Goal: Transaction & Acquisition: Purchase product/service

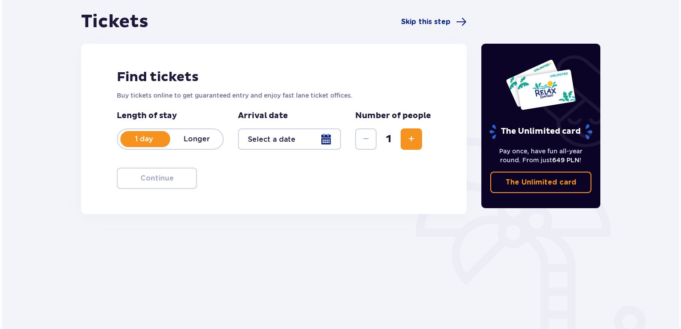
scroll to position [89, 0]
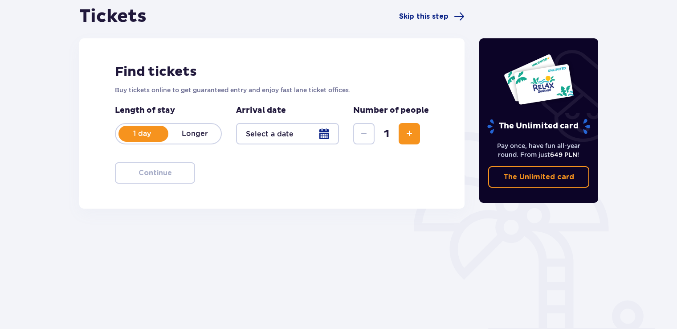
click at [198, 129] on p "Longer" at bounding box center [194, 134] width 53 height 10
click at [326, 134] on div at bounding box center [287, 133] width 103 height 21
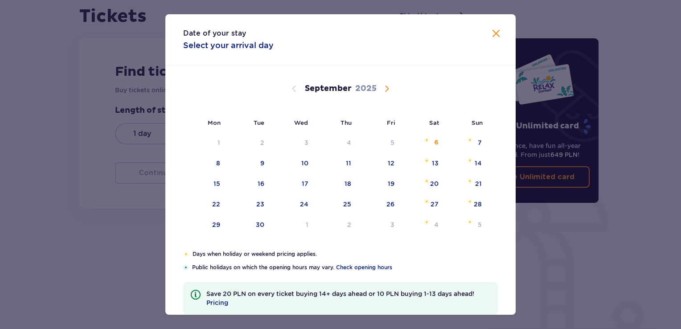
click at [389, 88] on span "Calendar" at bounding box center [386, 88] width 11 height 11
click at [384, 88] on span "Calendar" at bounding box center [386, 88] width 11 height 11
click at [294, 90] on span "Calendar" at bounding box center [294, 88] width 11 height 11
click at [436, 161] on div "11" at bounding box center [435, 163] width 5 height 9
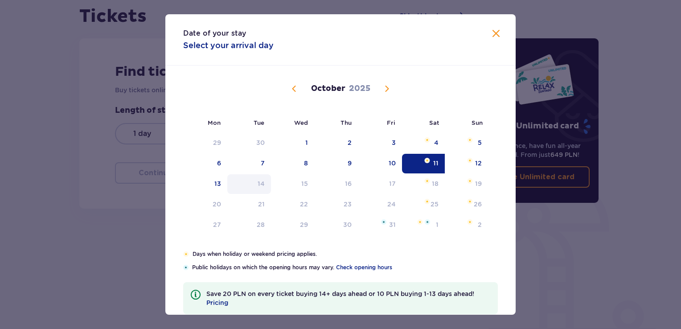
click at [263, 180] on div "14" at bounding box center [261, 183] width 7 height 9
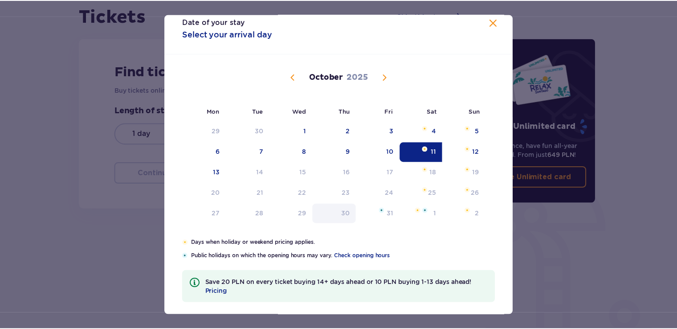
scroll to position [17, 0]
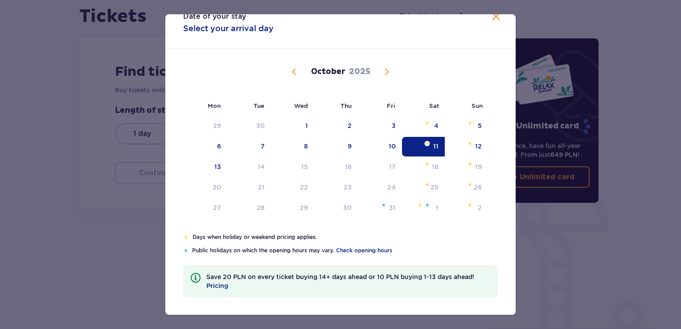
click at [422, 147] on div "11" at bounding box center [423, 147] width 43 height 20
type input "11.10.25"
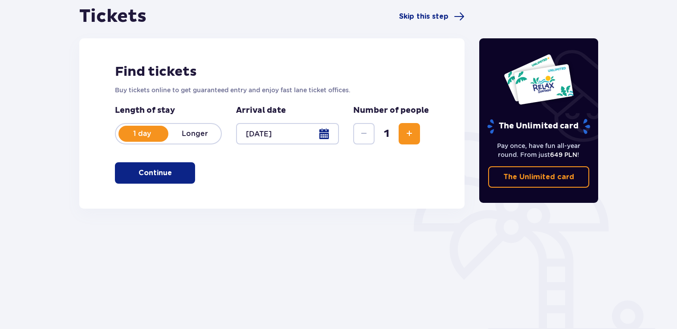
click at [408, 129] on span "Increase" at bounding box center [409, 133] width 11 height 11
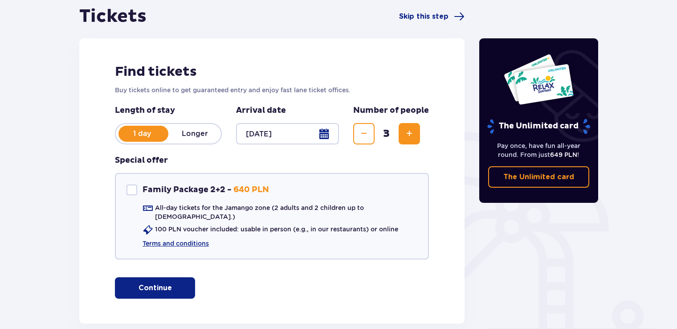
click at [408, 129] on span "Increase" at bounding box center [409, 133] width 11 height 11
click at [367, 135] on span "Decrease" at bounding box center [364, 133] width 11 height 11
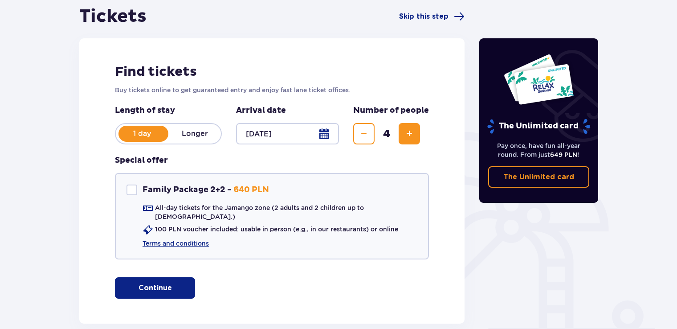
click at [367, 135] on span "Decrease" at bounding box center [364, 133] width 11 height 11
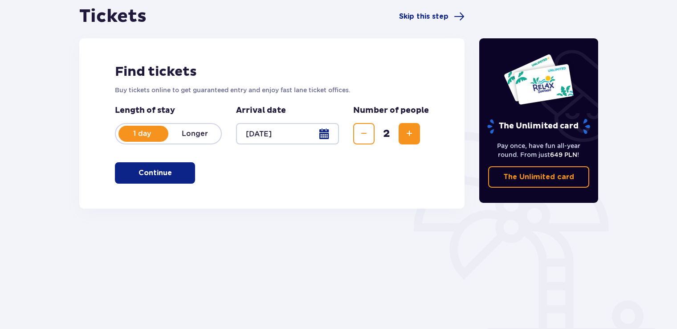
click at [409, 129] on span "Increase" at bounding box center [409, 133] width 11 height 11
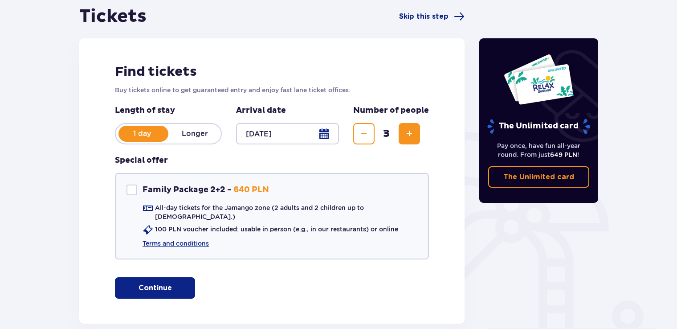
click at [409, 129] on span "Increase" at bounding box center [409, 133] width 11 height 11
click at [369, 132] on span "Decrease" at bounding box center [364, 133] width 11 height 11
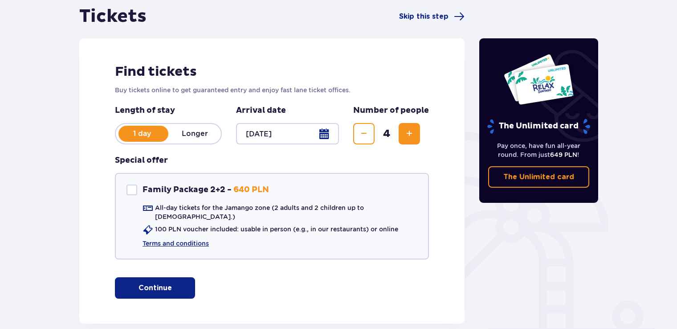
click at [412, 133] on span "Increase" at bounding box center [409, 133] width 11 height 11
click at [134, 188] on div at bounding box center [132, 189] width 11 height 11
checkbox input "true"
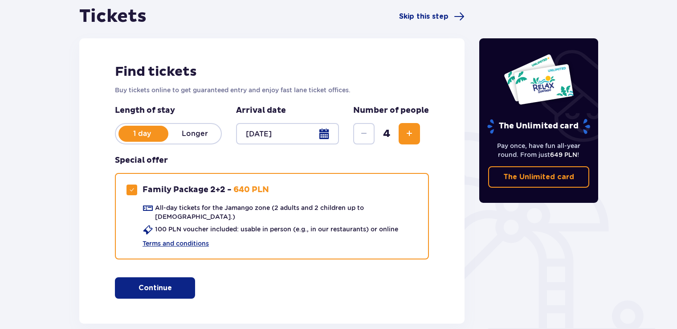
click at [196, 134] on p "Longer" at bounding box center [194, 134] width 53 height 10
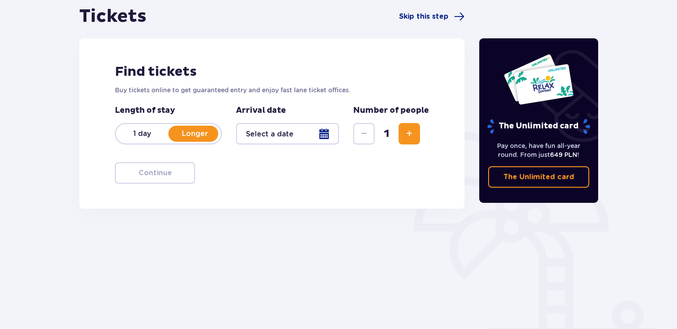
click at [324, 134] on div at bounding box center [287, 133] width 103 height 21
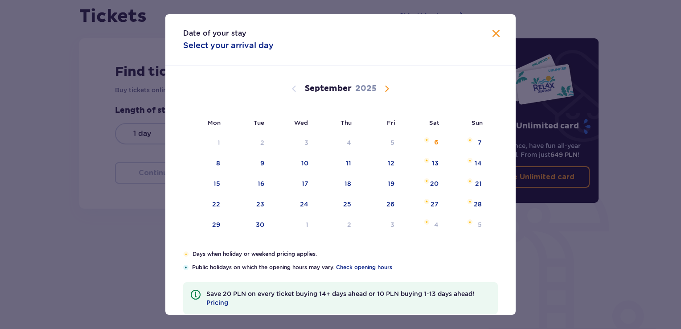
click at [385, 85] on span "Calendar" at bounding box center [386, 88] width 11 height 11
click at [435, 163] on div "11" at bounding box center [435, 163] width 5 height 9
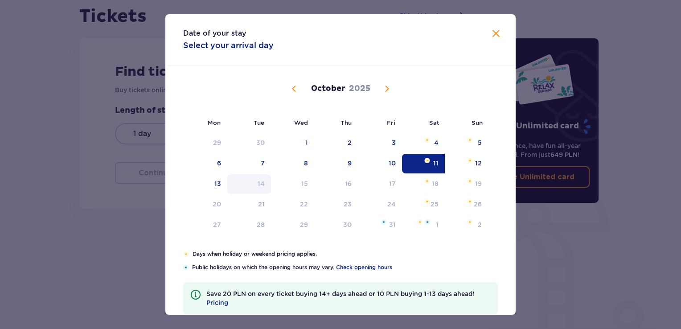
click at [264, 184] on div "14" at bounding box center [249, 184] width 44 height 20
click at [215, 184] on div "13" at bounding box center [217, 183] width 7 height 9
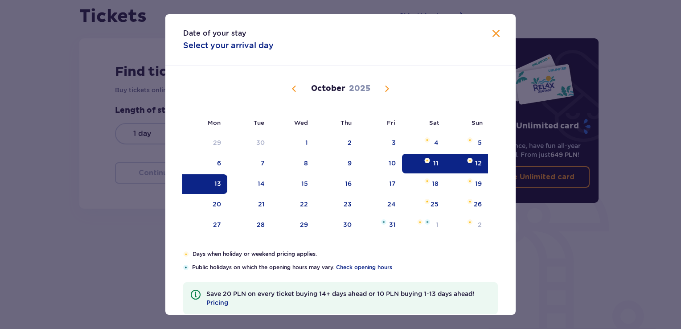
type input "11.10.25 - 13.10.25"
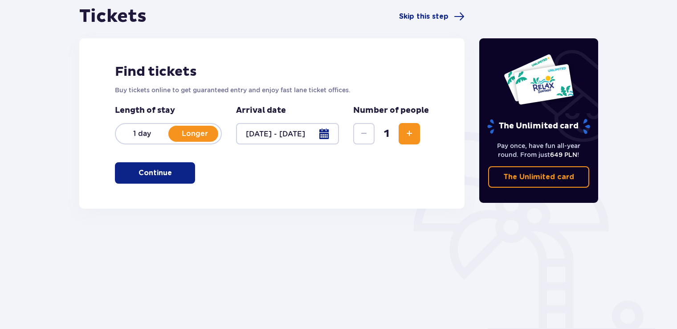
click at [169, 172] on span "button" at bounding box center [173, 173] width 11 height 11
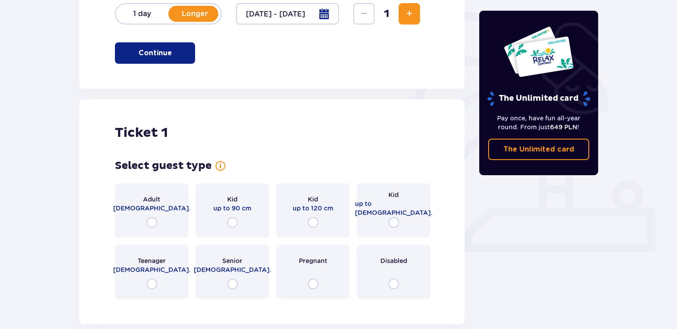
scroll to position [209, 0]
click at [405, 13] on span "Increase" at bounding box center [409, 14] width 11 height 11
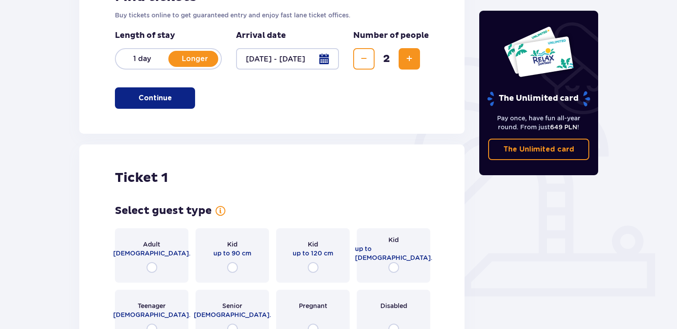
click at [408, 55] on span "Increase" at bounding box center [409, 58] width 11 height 11
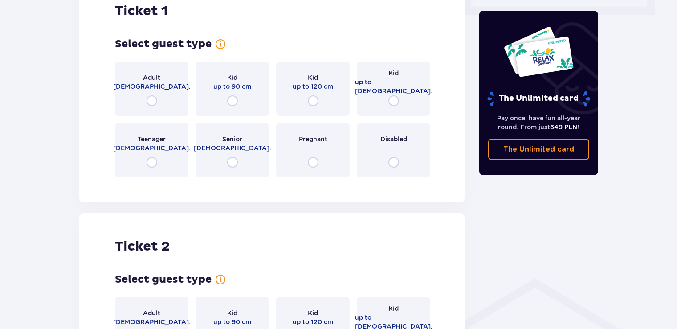
scroll to position [449, 0]
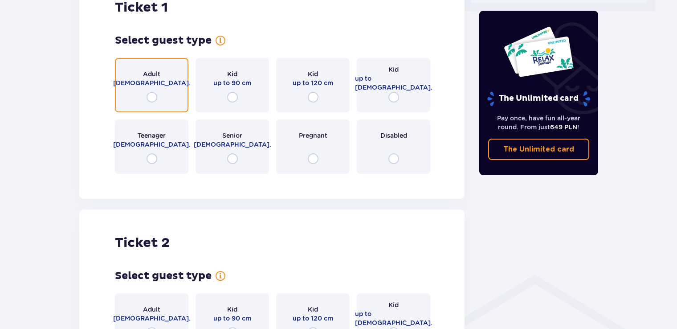
click at [150, 92] on input "radio" at bounding box center [152, 97] width 11 height 11
radio input "true"
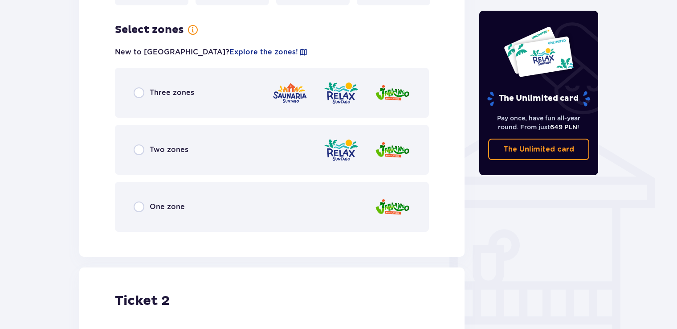
scroll to position [622, 0]
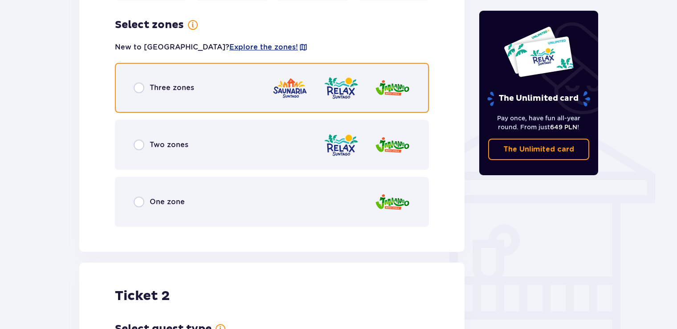
click at [137, 82] on input "radio" at bounding box center [139, 87] width 11 height 11
radio input "true"
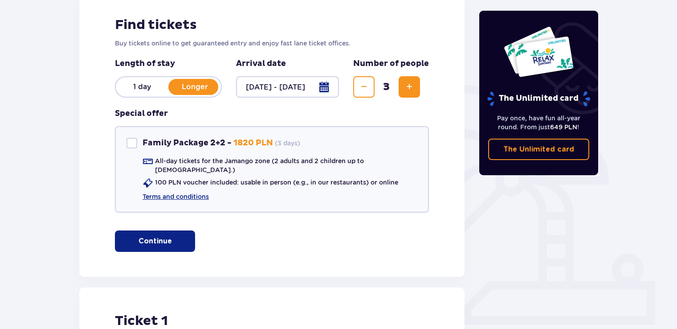
scroll to position [0, 0]
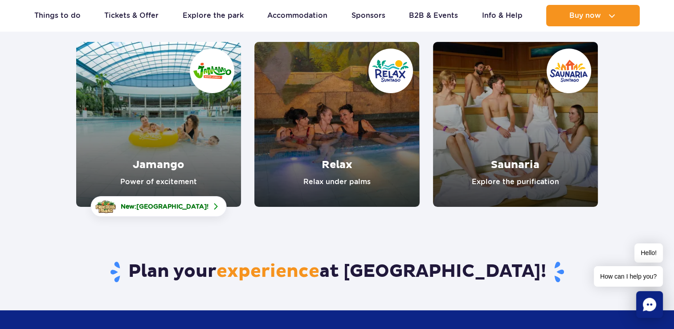
scroll to position [134, 0]
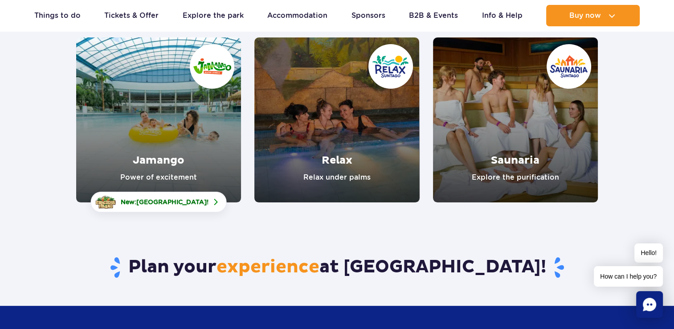
click at [157, 152] on link "Jamango" at bounding box center [158, 119] width 165 height 165
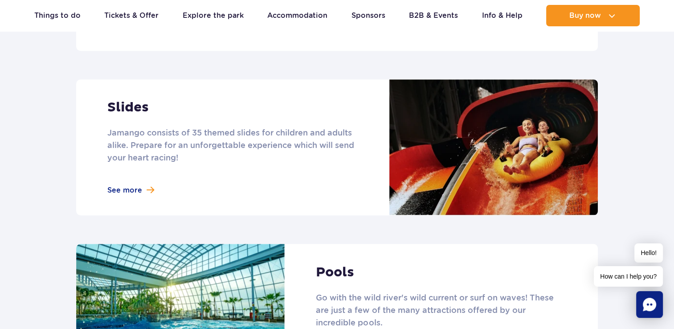
scroll to position [757, 0]
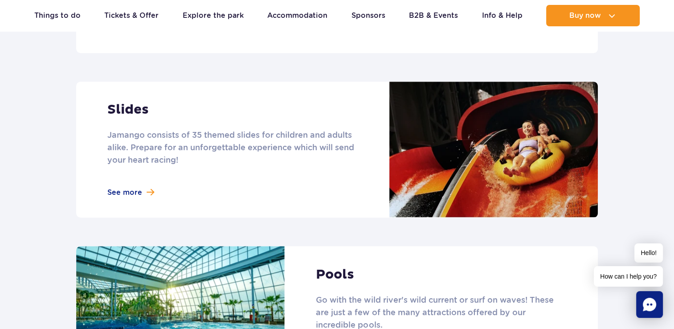
click at [125, 99] on link at bounding box center [337, 150] width 522 height 136
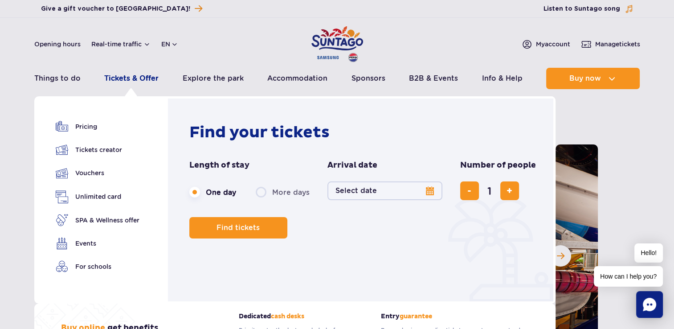
click at [132, 78] on link "Tickets & Offer" at bounding box center [131, 78] width 54 height 21
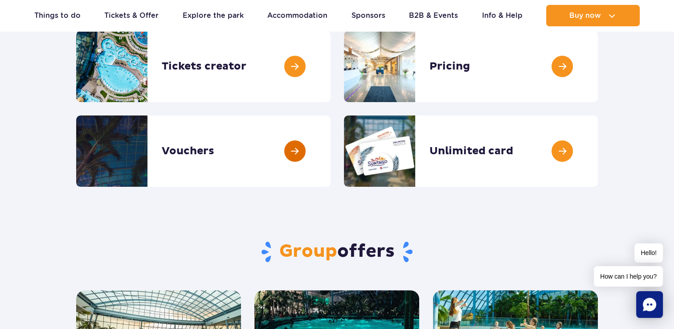
scroll to position [134, 0]
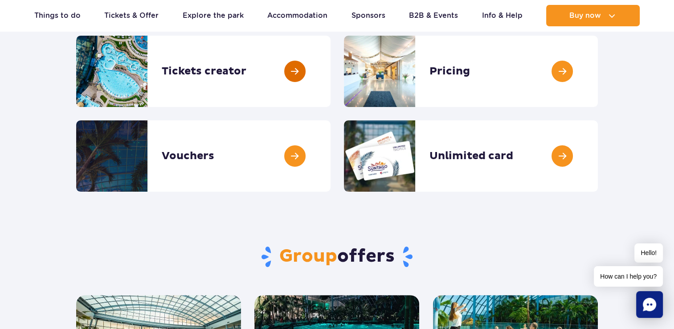
click at [331, 78] on link at bounding box center [331, 71] width 0 height 71
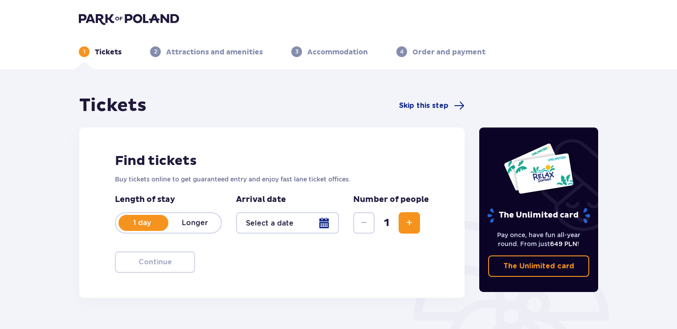
click at [323, 226] on div at bounding box center [287, 222] width 103 height 21
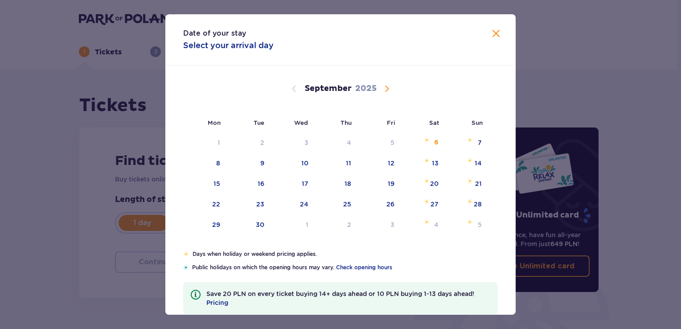
click at [384, 89] on span "Calendar" at bounding box center [386, 88] width 11 height 11
click at [217, 184] on div "13" at bounding box center [217, 183] width 7 height 9
type input "13.10.25"
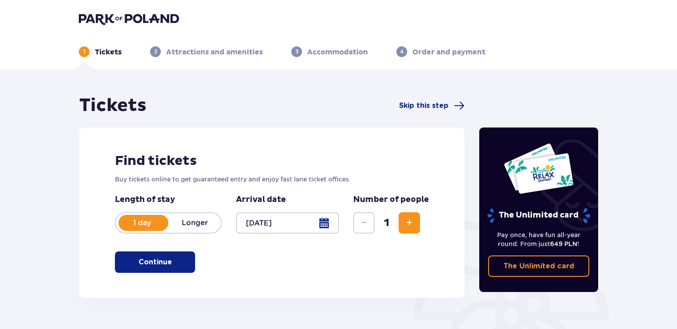
click at [412, 222] on span "Increase" at bounding box center [409, 222] width 11 height 11
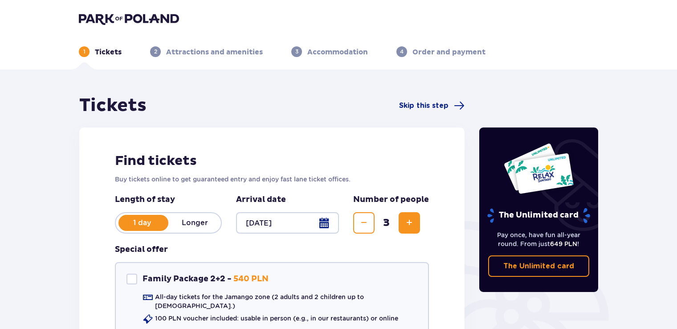
click at [412, 222] on span "Increase" at bounding box center [409, 222] width 11 height 11
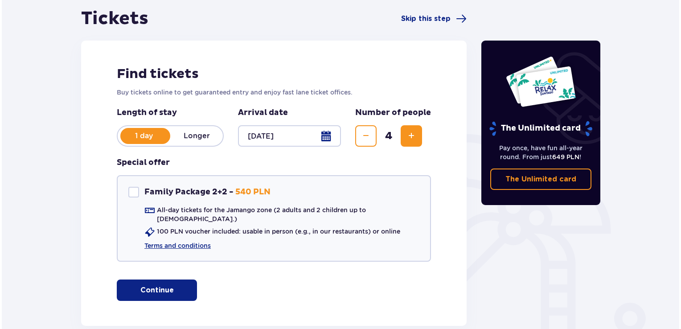
scroll to position [89, 0]
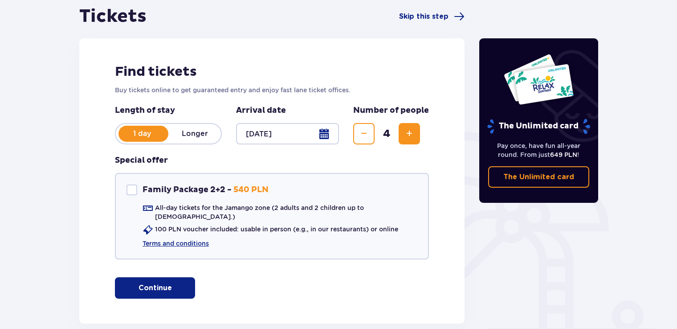
click at [331, 137] on div at bounding box center [287, 133] width 103 height 21
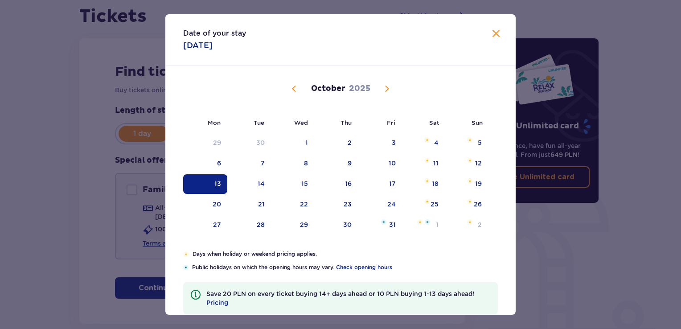
click at [157, 132] on div "Date of your stay 13.10.2025 Mon Tue Wed Thu Fri Sat Sun September 2025 1 2 3 4…" at bounding box center [340, 164] width 681 height 329
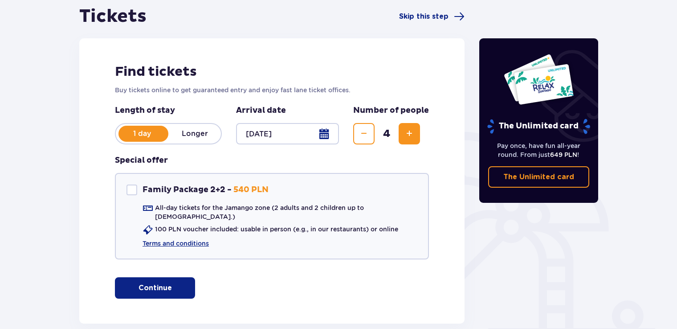
click at [178, 124] on div "1 day Longer" at bounding box center [168, 133] width 107 height 21
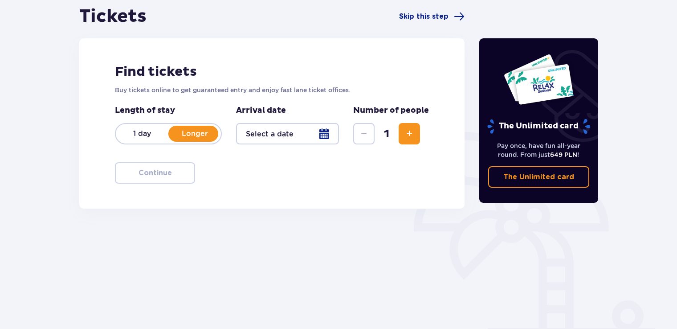
click at [321, 133] on div at bounding box center [287, 133] width 103 height 21
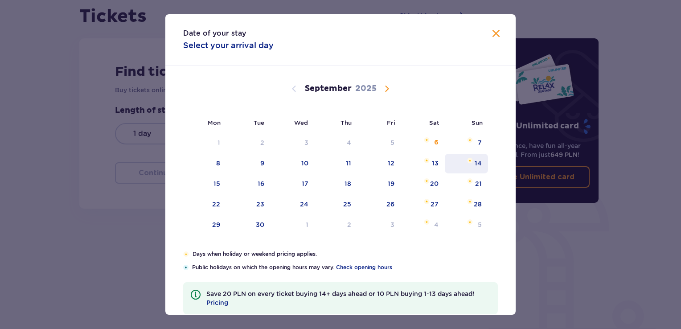
click at [477, 164] on div "14" at bounding box center [477, 163] width 7 height 9
click at [384, 88] on span "Calendar" at bounding box center [386, 88] width 11 height 11
click at [468, 166] on div "12" at bounding box center [466, 164] width 43 height 20
click at [475, 163] on div "12" at bounding box center [478, 163] width 7 height 9
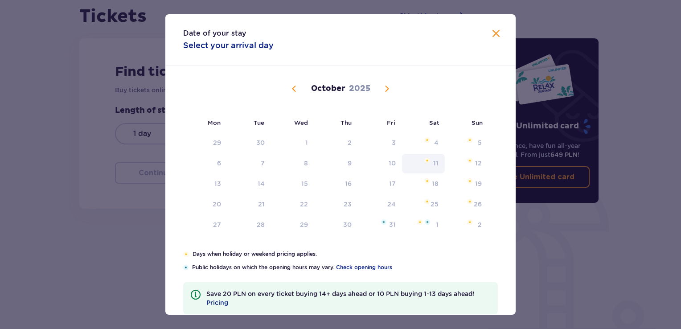
click at [406, 163] on div "11" at bounding box center [423, 164] width 43 height 20
click at [378, 161] on div "10" at bounding box center [380, 164] width 44 height 20
click at [292, 88] on span "Calendar" at bounding box center [294, 88] width 11 height 11
click at [384, 91] on span "Calendar" at bounding box center [386, 88] width 11 height 11
click at [307, 175] on div "15" at bounding box center [292, 184] width 43 height 20
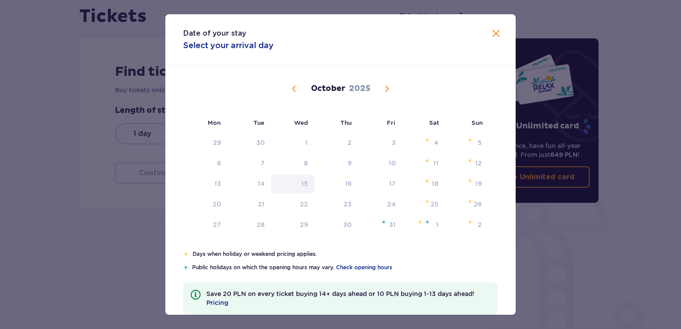
click at [307, 174] on div "15" at bounding box center [292, 184] width 43 height 20
click at [308, 174] on div "15" at bounding box center [292, 184] width 43 height 20
click at [492, 33] on span at bounding box center [496, 34] width 11 height 11
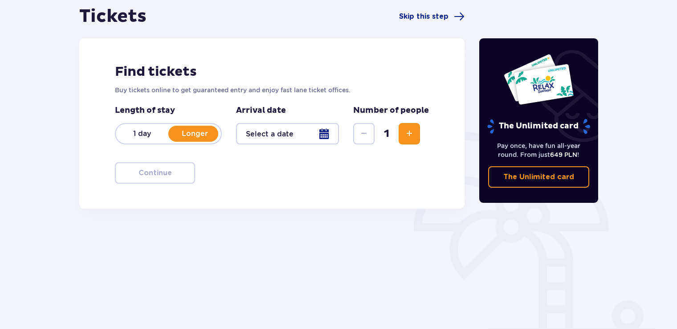
click at [407, 128] on span "Increase" at bounding box center [409, 133] width 11 height 11
click at [360, 130] on span "Decrease" at bounding box center [364, 133] width 11 height 11
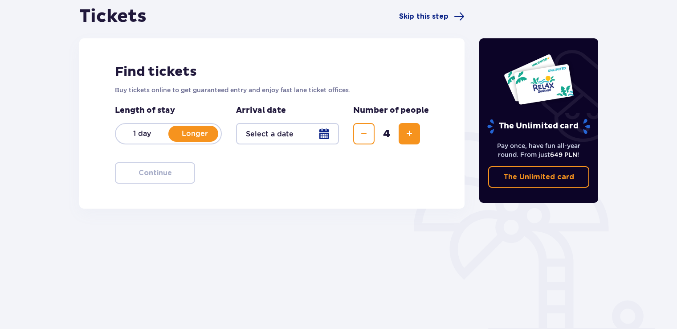
click at [311, 135] on div at bounding box center [287, 133] width 103 height 21
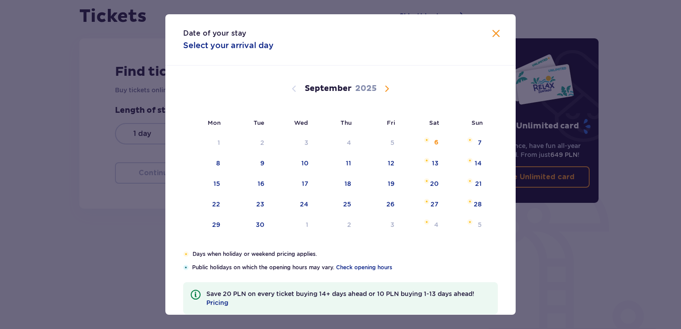
click at [388, 89] on span "Calendar" at bounding box center [386, 88] width 11 height 11
click at [472, 160] on div "12" at bounding box center [466, 164] width 43 height 20
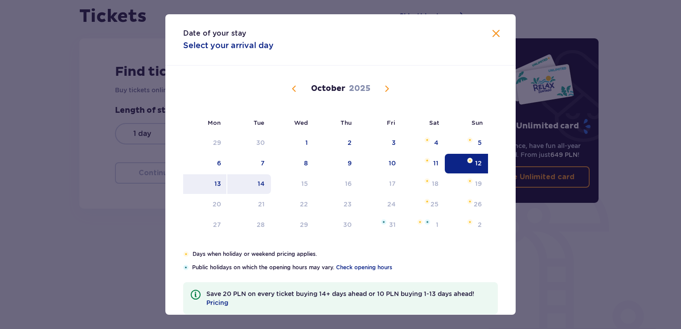
click at [267, 184] on div "14" at bounding box center [249, 184] width 44 height 20
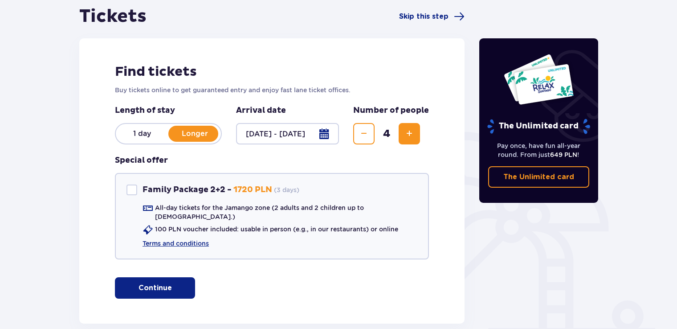
click at [288, 136] on div at bounding box center [287, 133] width 103 height 21
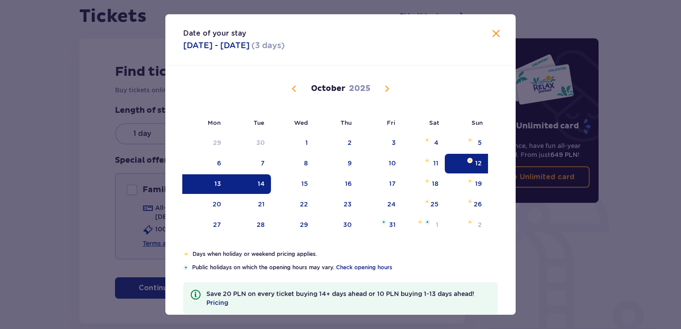
click at [215, 183] on div "13" at bounding box center [217, 183] width 7 height 9
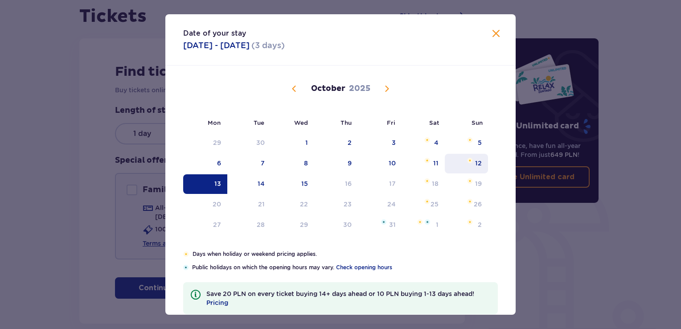
click at [467, 163] on div "12" at bounding box center [466, 164] width 43 height 20
click at [209, 184] on div "13" at bounding box center [205, 184] width 44 height 20
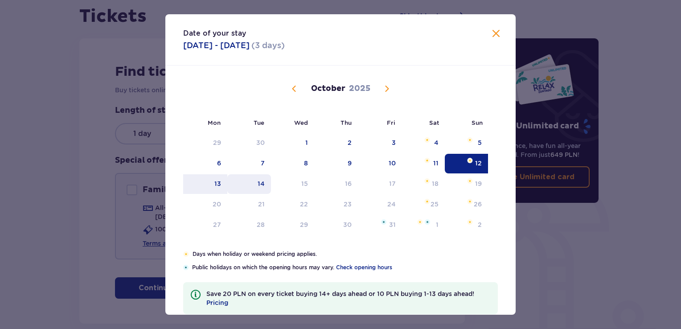
type input "12.10.25 - 13.10.25"
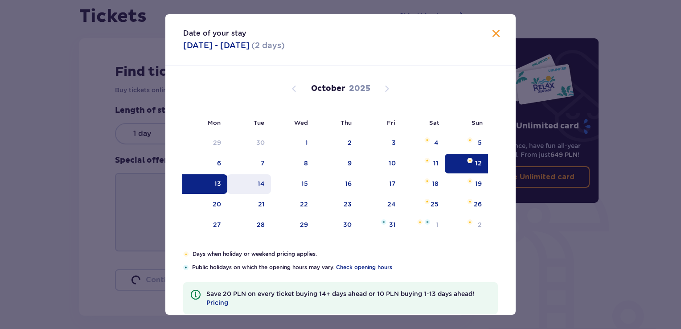
click at [227, 184] on div "14" at bounding box center [249, 184] width 44 height 20
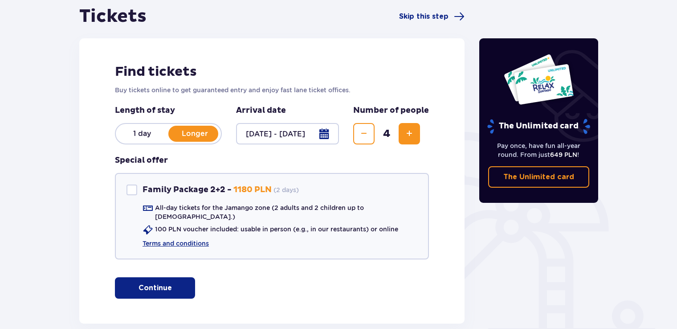
click at [298, 132] on div at bounding box center [287, 133] width 103 height 21
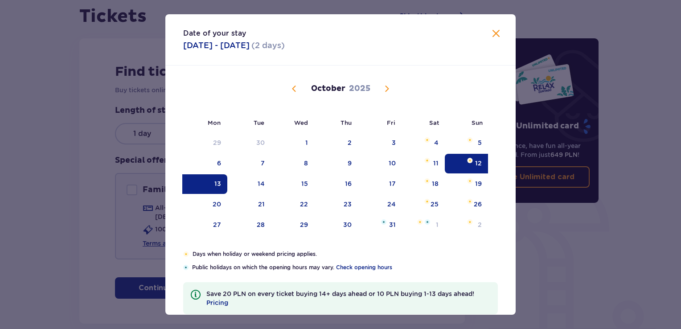
click at [222, 185] on div "13" at bounding box center [205, 184] width 44 height 20
click at [461, 164] on div "12" at bounding box center [466, 164] width 43 height 20
click at [218, 186] on div "13" at bounding box center [217, 183] width 7 height 9
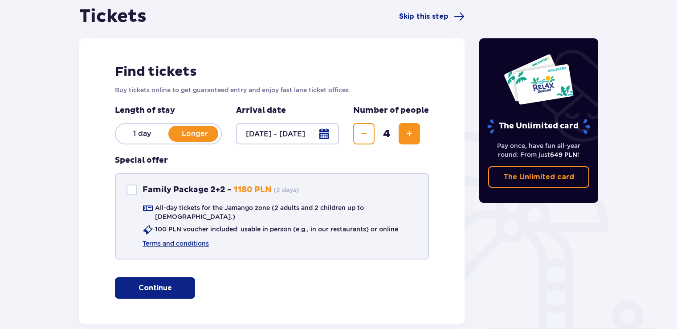
click at [130, 190] on div at bounding box center [132, 189] width 11 height 11
checkbox input "true"
click at [192, 239] on link "Terms and conditions" at bounding box center [176, 243] width 66 height 9
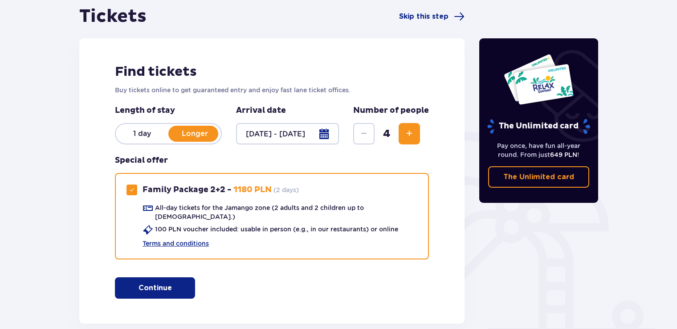
click at [153, 283] on p "Continue" at bounding box center [155, 288] width 33 height 10
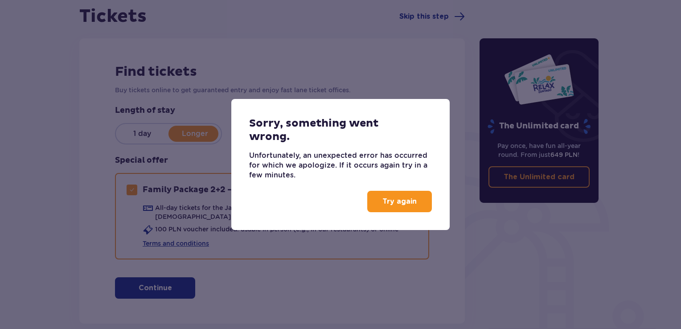
click at [393, 209] on button "Try again" at bounding box center [399, 201] width 65 height 21
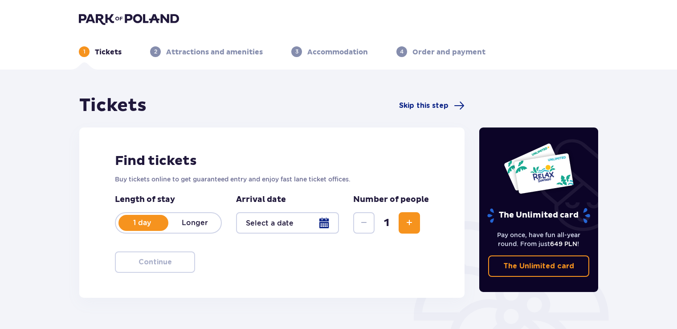
click at [559, 266] on p "The Unlimited card" at bounding box center [538, 266] width 71 height 10
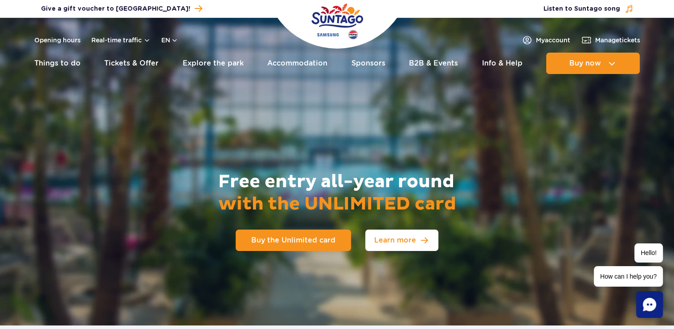
click at [391, 249] on link "Learn more" at bounding box center [401, 239] width 73 height 21
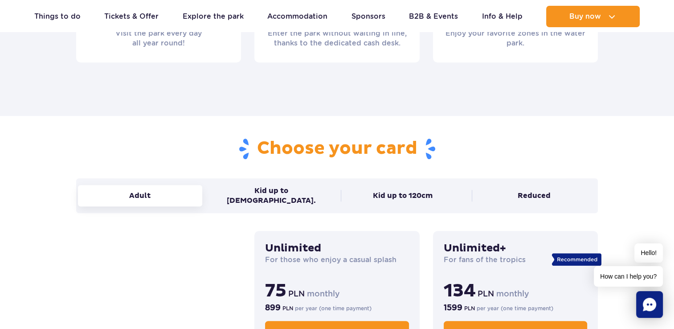
scroll to position [503, 0]
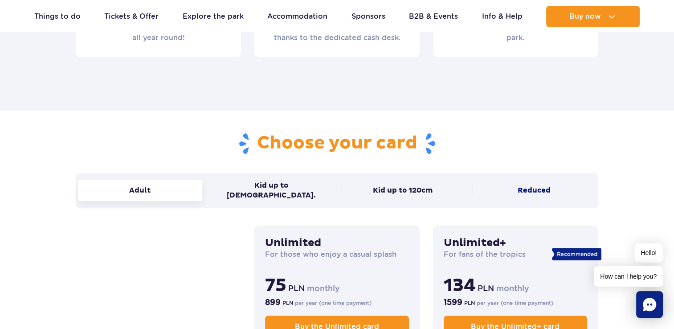
click at [531, 186] on button "Reduced" at bounding box center [534, 190] width 124 height 21
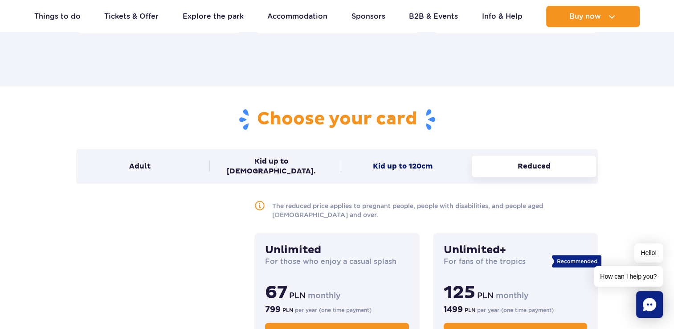
scroll to position [548, 0]
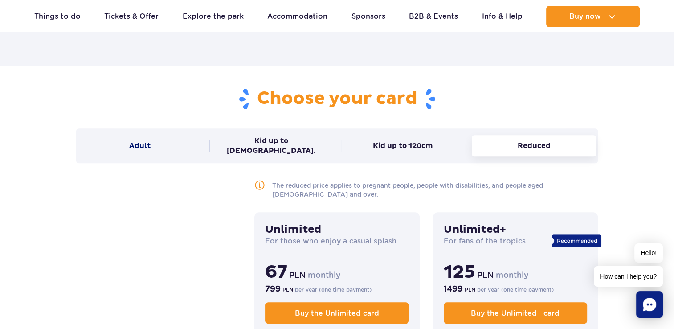
click at [140, 136] on button "Adult" at bounding box center [140, 145] width 124 height 21
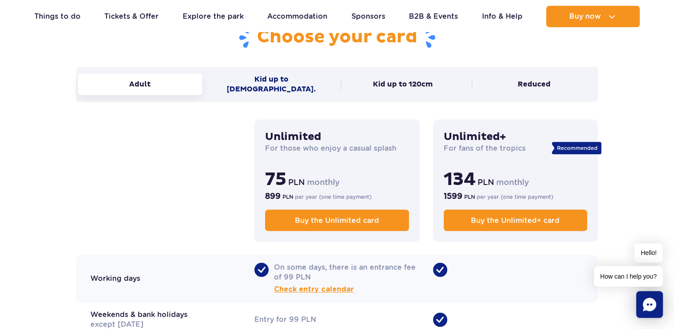
scroll to position [593, 0]
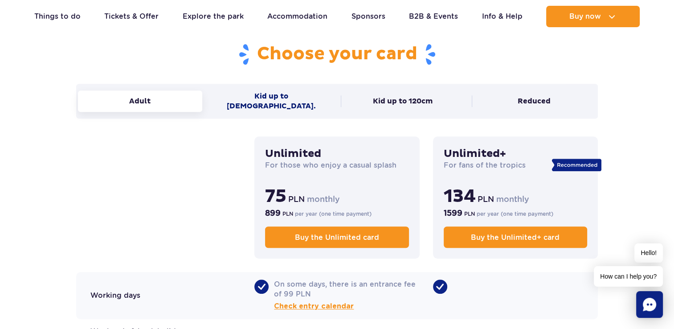
click at [262, 97] on button "Kid up to [DEMOGRAPHIC_DATA]." at bounding box center [271, 101] width 124 height 31
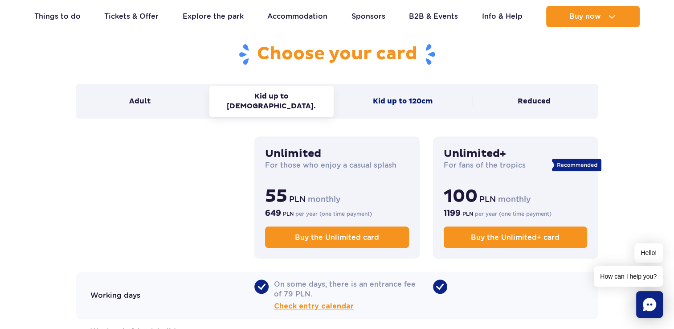
click at [375, 101] on button "Kid up to 120cm" at bounding box center [403, 100] width 124 height 21
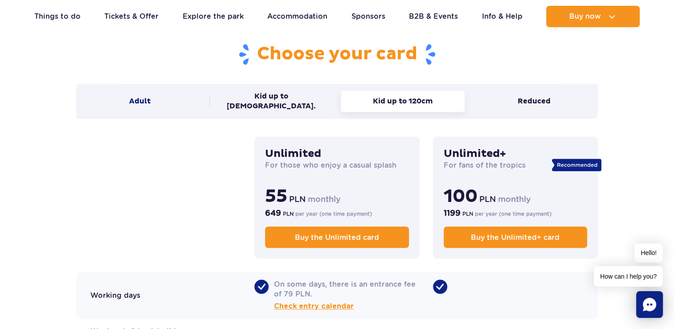
click at [137, 91] on button "Adult" at bounding box center [140, 100] width 124 height 21
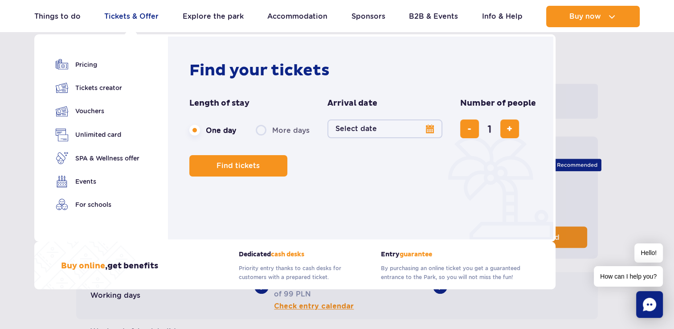
click at [139, 19] on link "Tickets & Offer" at bounding box center [131, 16] width 54 height 21
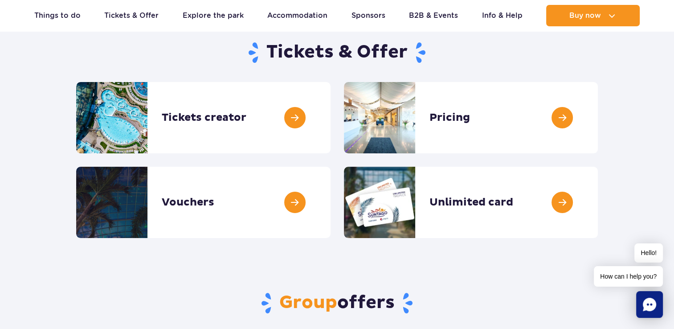
scroll to position [89, 0]
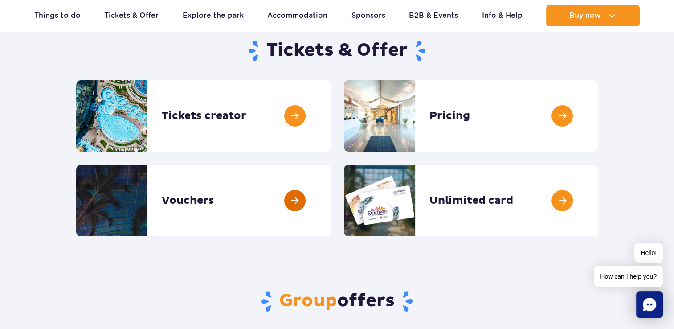
click at [331, 205] on link at bounding box center [331, 200] width 0 height 71
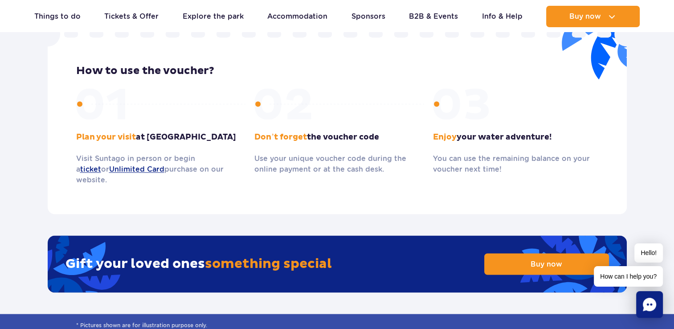
scroll to position [1158, 0]
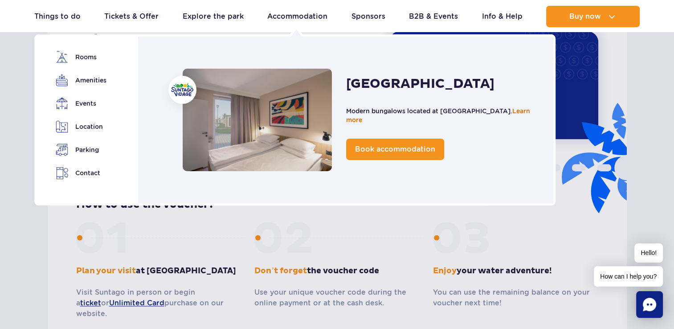
click at [516, 111] on link "Learn more" at bounding box center [438, 115] width 184 height 16
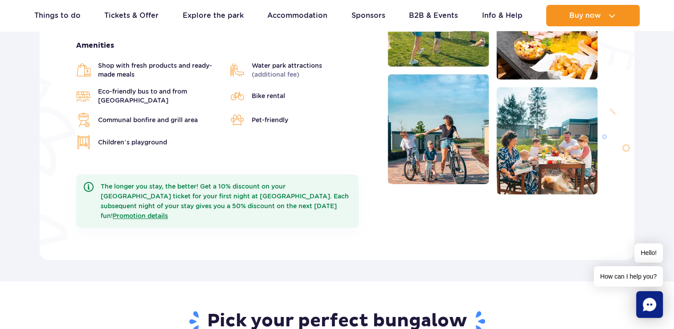
scroll to position [267, 0]
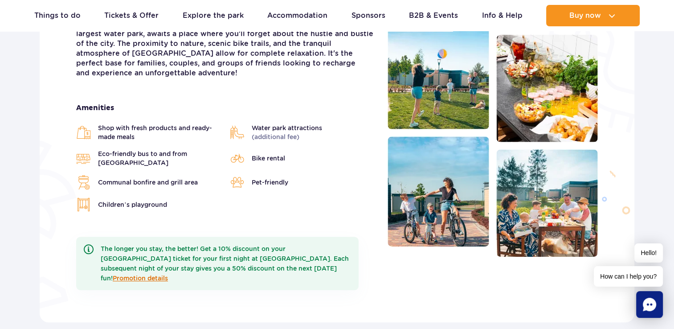
click at [168, 274] on link "Promotion details" at bounding box center [140, 277] width 55 height 7
